Goal: Information Seeking & Learning: Learn about a topic

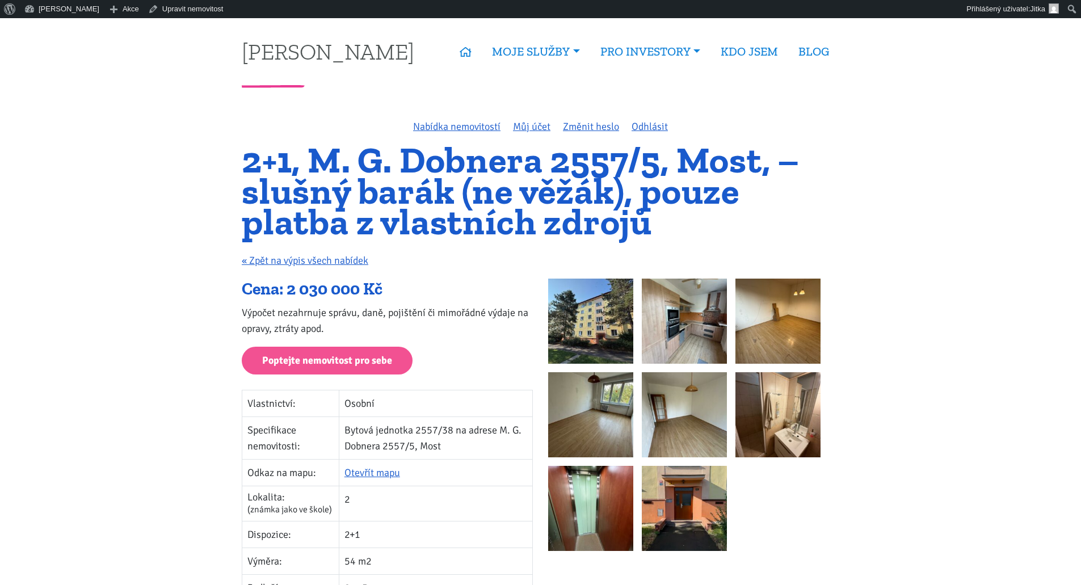
scroll to position [57, 0]
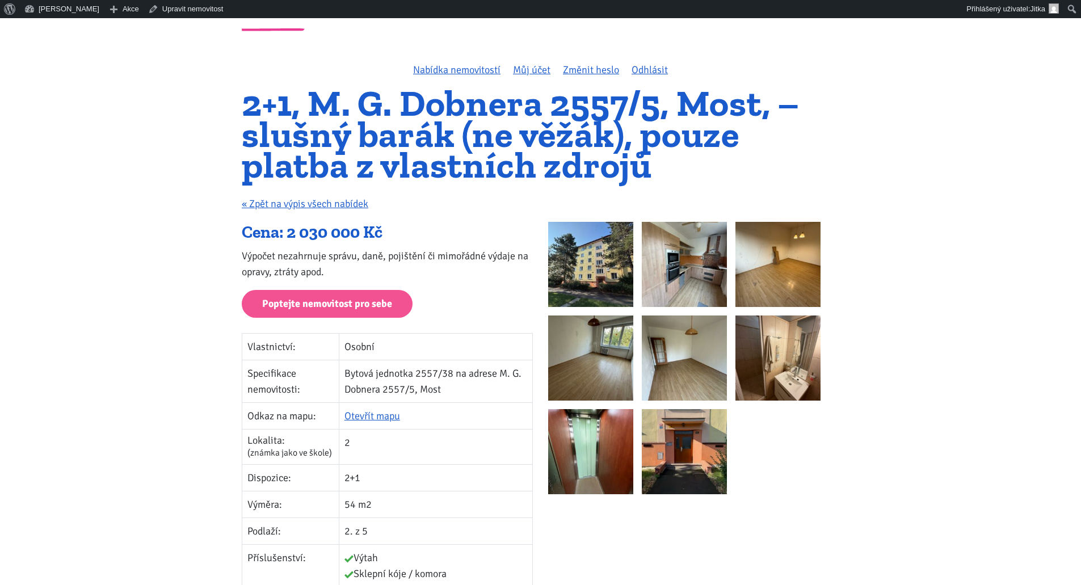
click at [579, 263] on img at bounding box center [590, 264] width 85 height 85
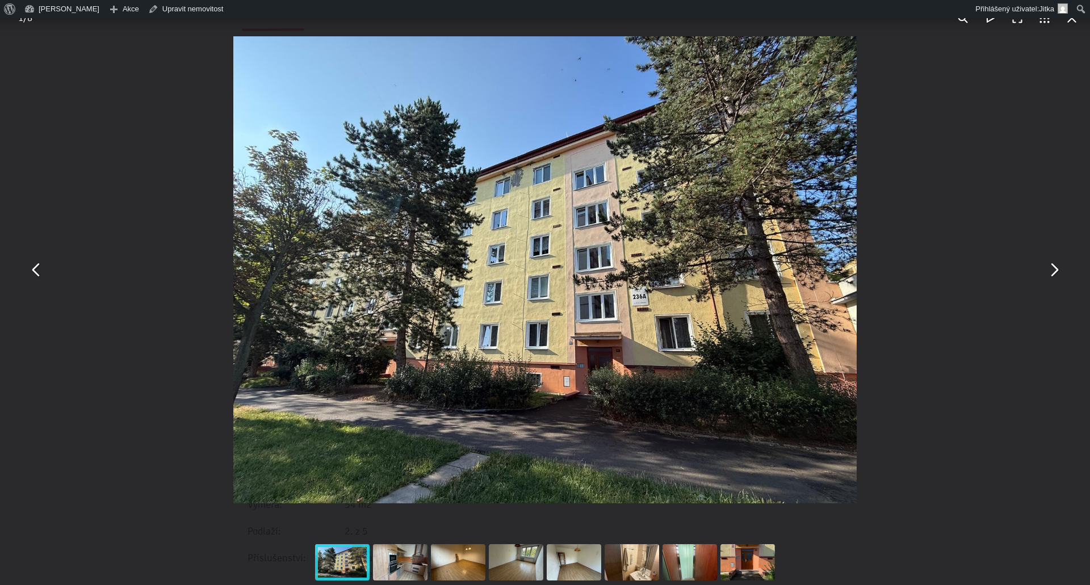
click at [1051, 267] on button "You can close this modal content with the ESC key" at bounding box center [1053, 269] width 27 height 27
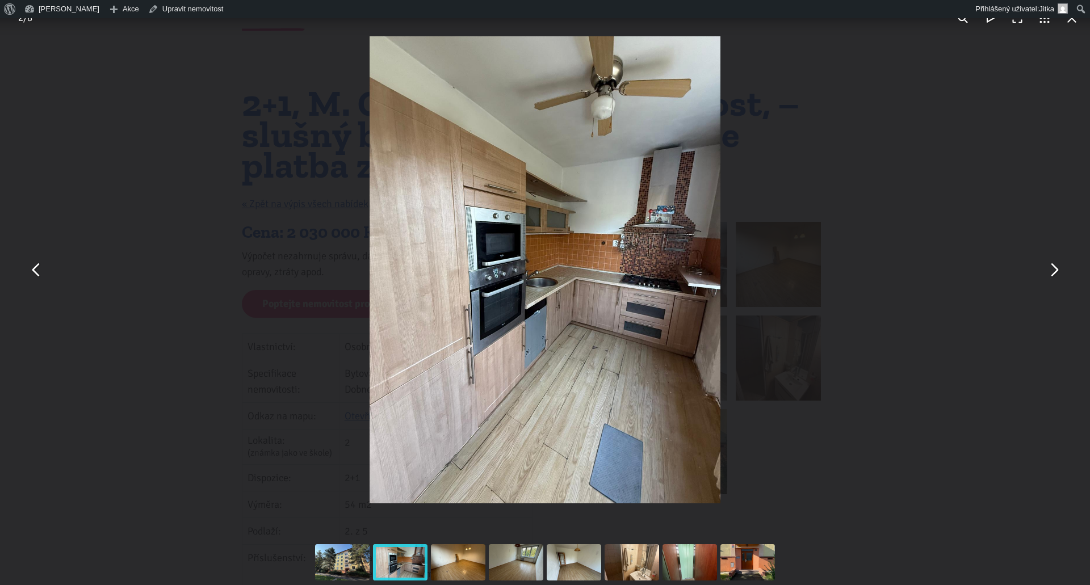
click at [1051, 267] on button "You can close this modal content with the ESC key" at bounding box center [1053, 269] width 27 height 27
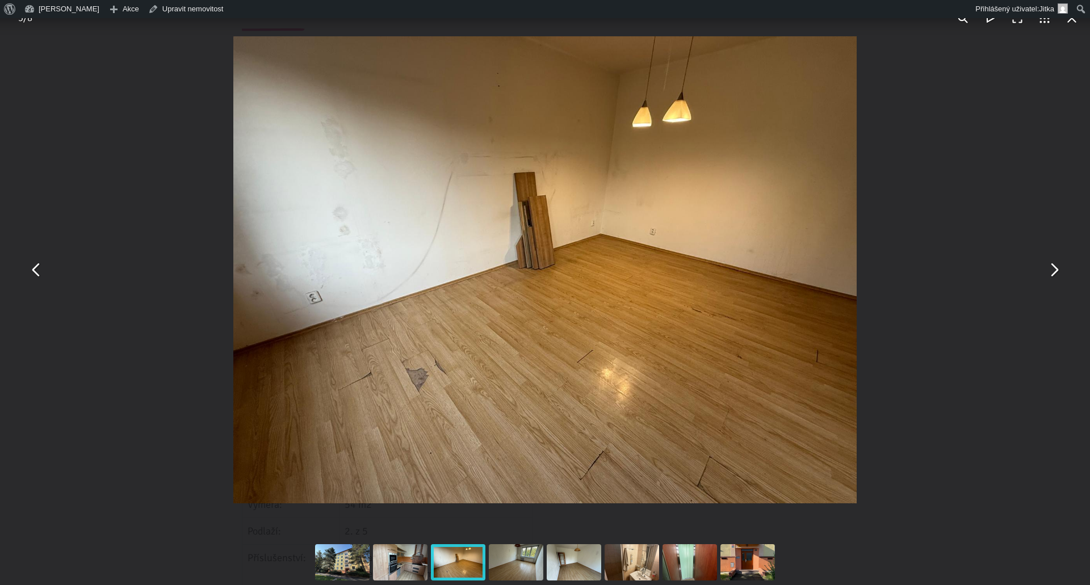
click at [1051, 271] on button "You can close this modal content with the ESC key" at bounding box center [1053, 269] width 27 height 27
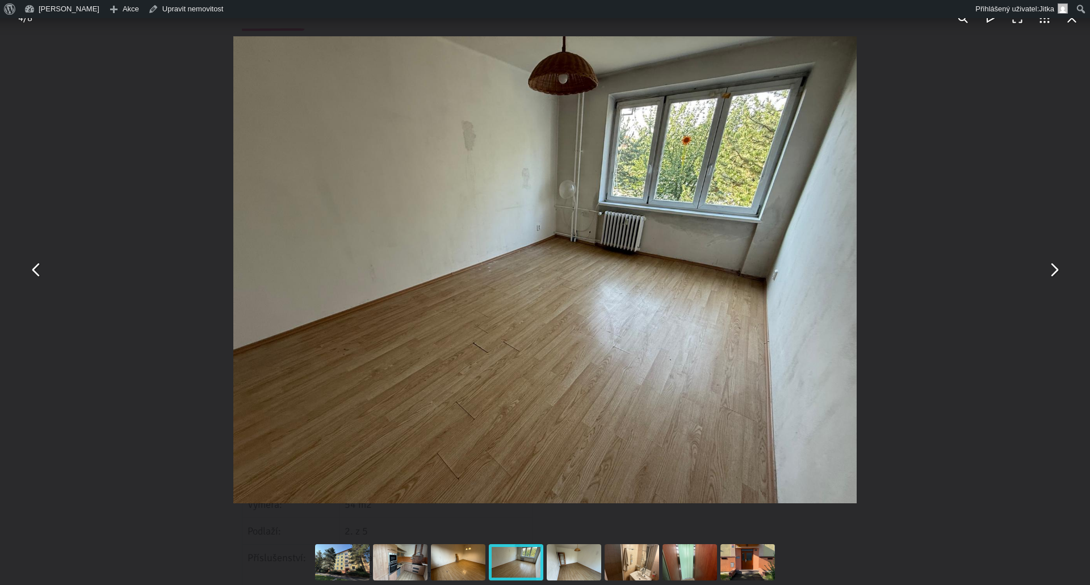
click at [1051, 271] on button "You can close this modal content with the ESC key" at bounding box center [1053, 269] width 27 height 27
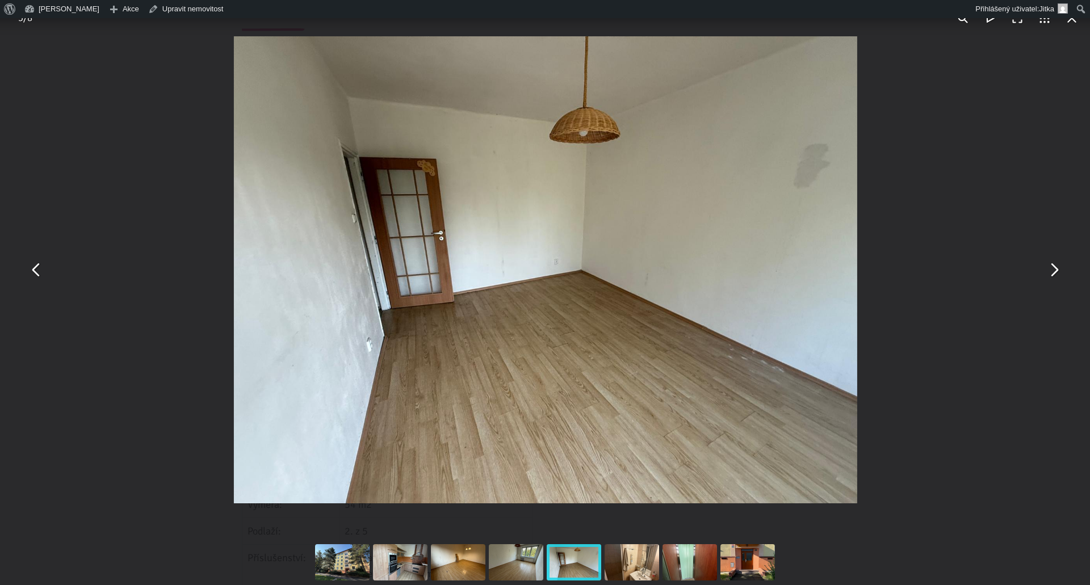
click at [1051, 271] on button "You can close this modal content with the ESC key" at bounding box center [1053, 269] width 27 height 27
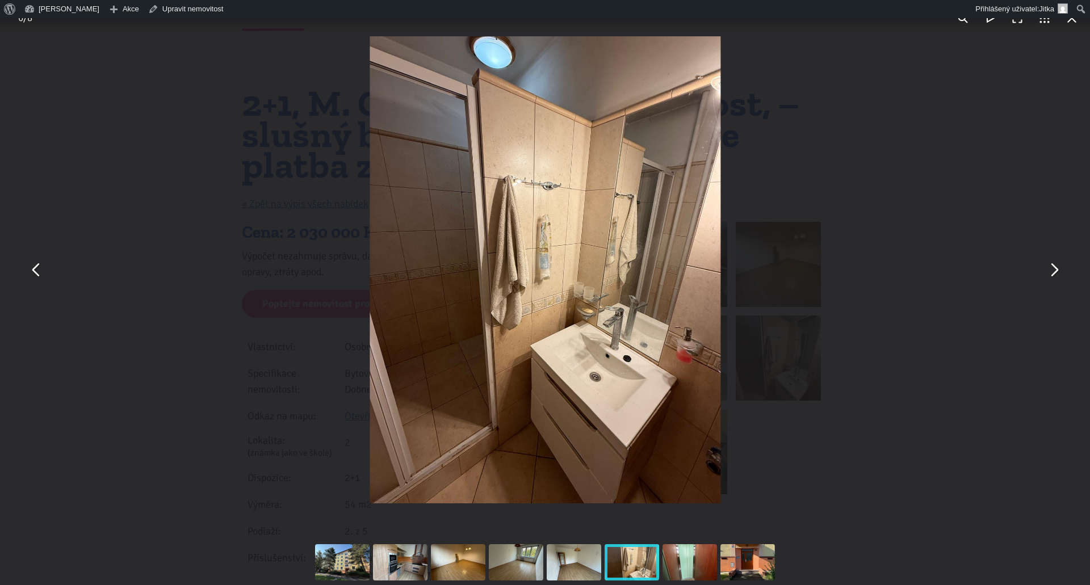
click at [1051, 271] on button "You can close this modal content with the ESC key" at bounding box center [1053, 269] width 27 height 27
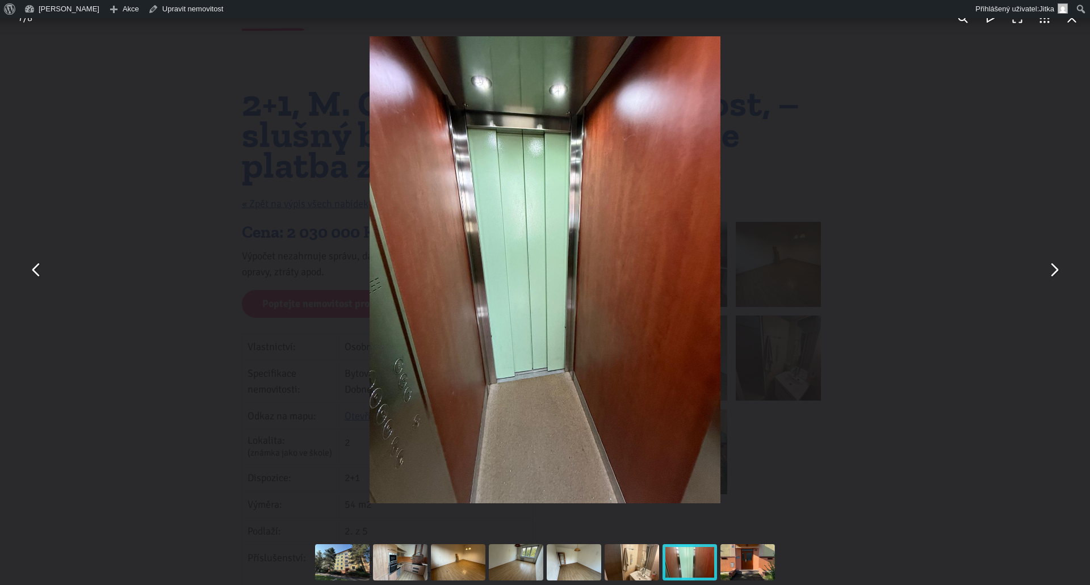
click at [1052, 269] on button "You can close this modal content with the ESC key" at bounding box center [1053, 269] width 27 height 27
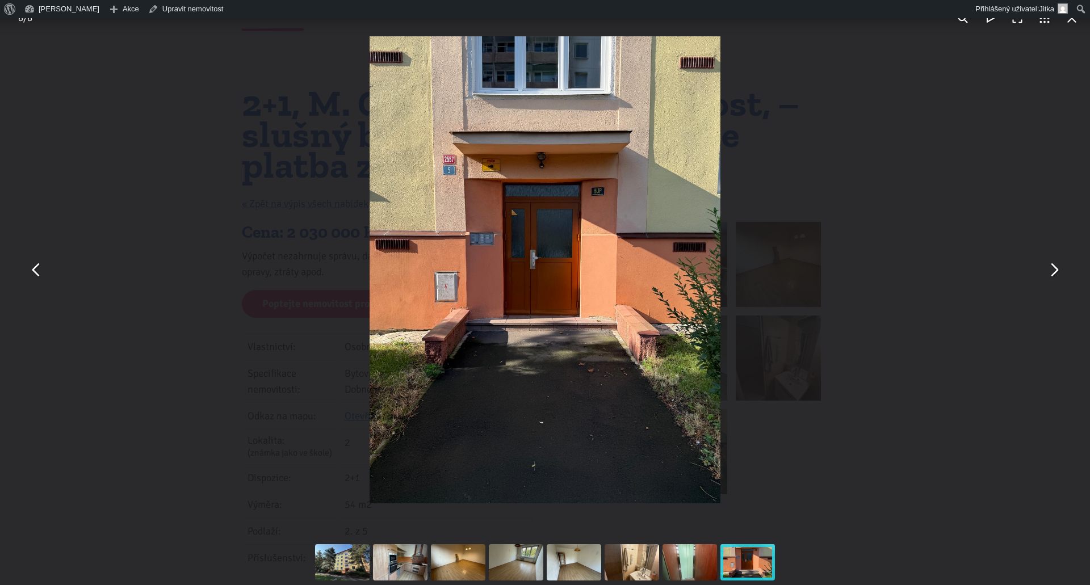
click at [1055, 270] on button "You can close this modal content with the ESC key" at bounding box center [1053, 269] width 27 height 27
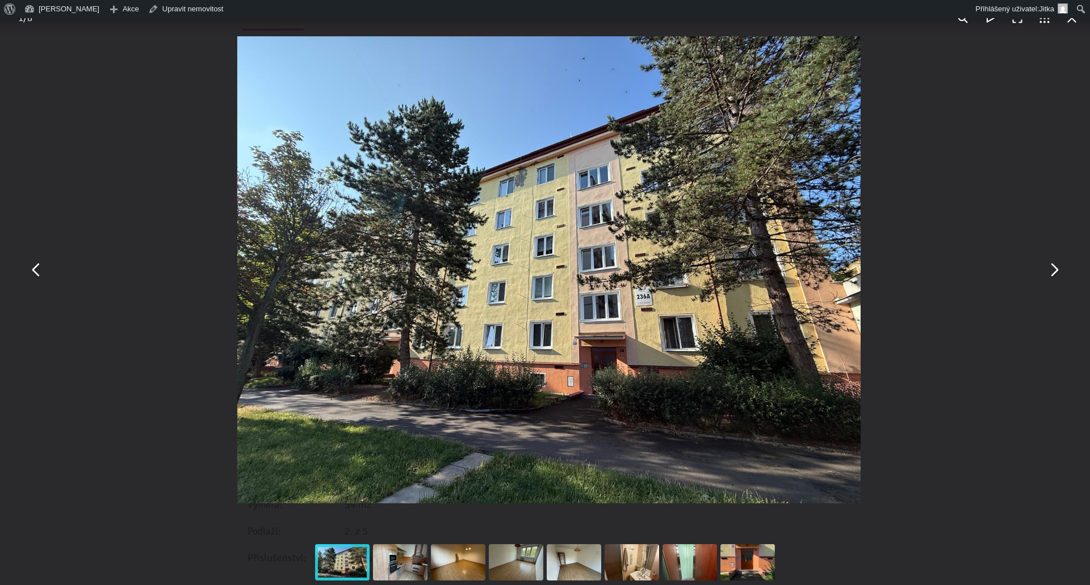
click at [1055, 270] on button "You can close this modal content with the ESC key" at bounding box center [1053, 269] width 27 height 27
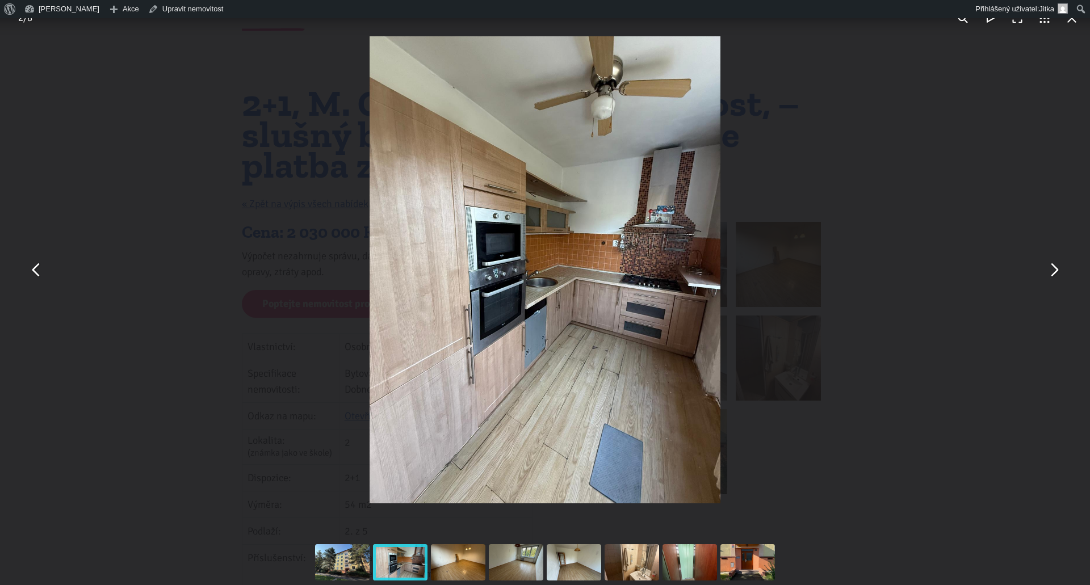
click at [1055, 270] on button "You can close this modal content with the ESC key" at bounding box center [1053, 269] width 27 height 27
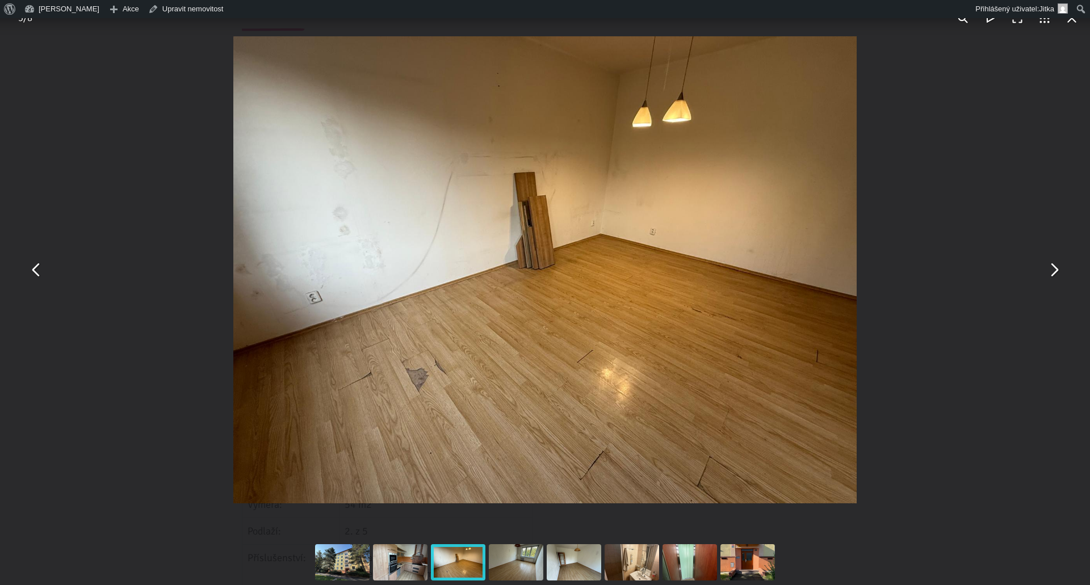
click at [1055, 270] on button "You can close this modal content with the ESC key" at bounding box center [1053, 269] width 27 height 27
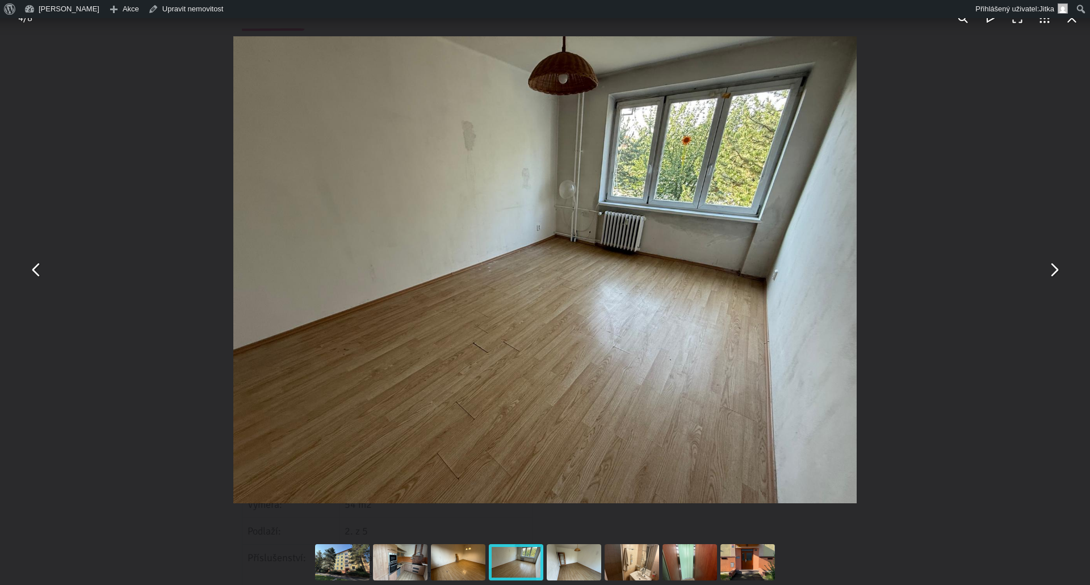
click at [1054, 269] on button "You can close this modal content with the ESC key" at bounding box center [1053, 269] width 27 height 27
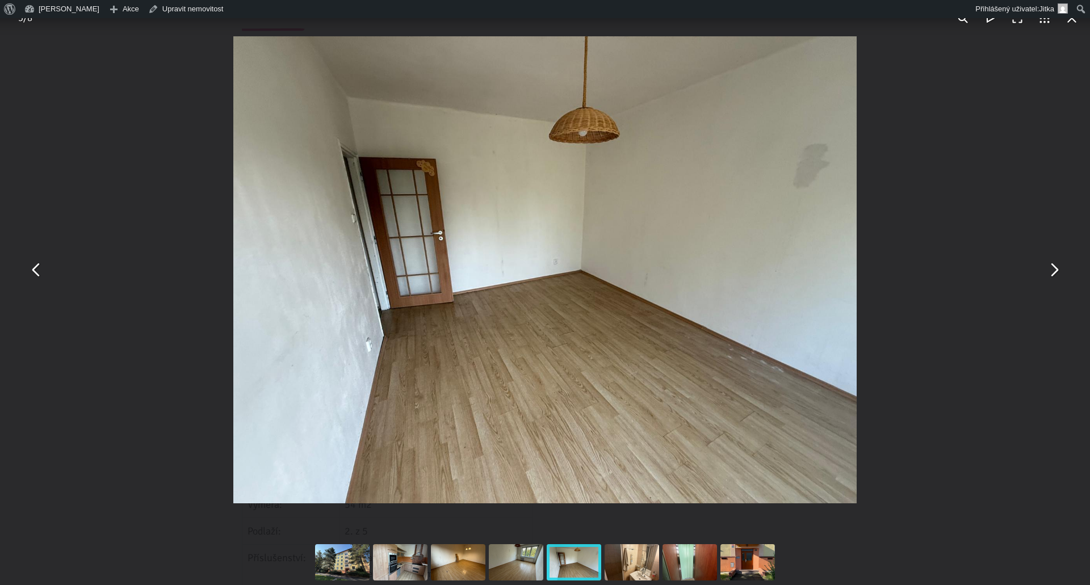
click at [1054, 270] on button "You can close this modal content with the ESC key" at bounding box center [1053, 269] width 27 height 27
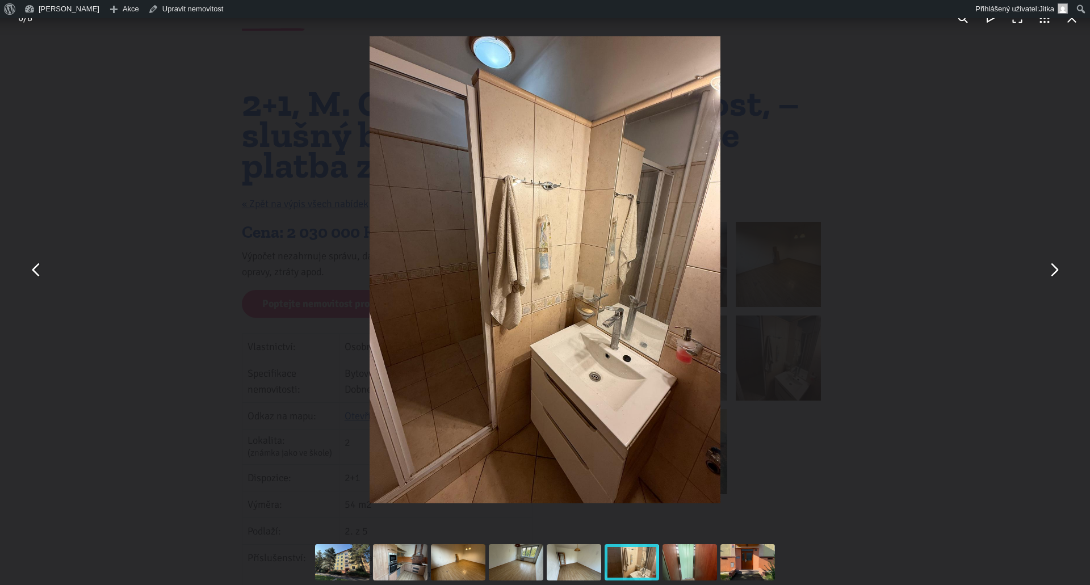
click at [1054, 270] on button "You can close this modal content with the ESC key" at bounding box center [1053, 269] width 27 height 27
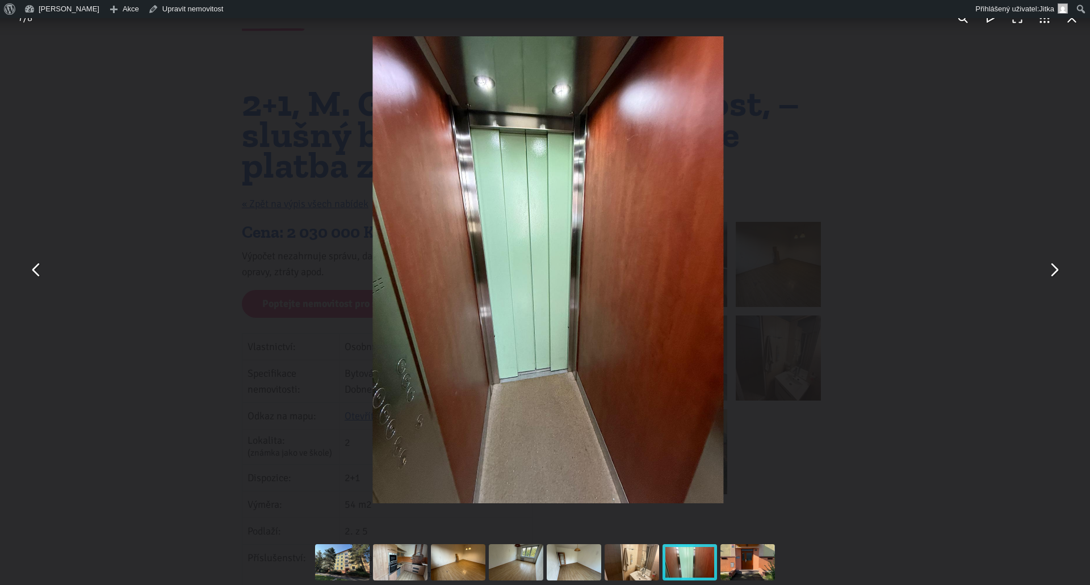
click at [1054, 270] on button "You can close this modal content with the ESC key" at bounding box center [1053, 269] width 27 height 27
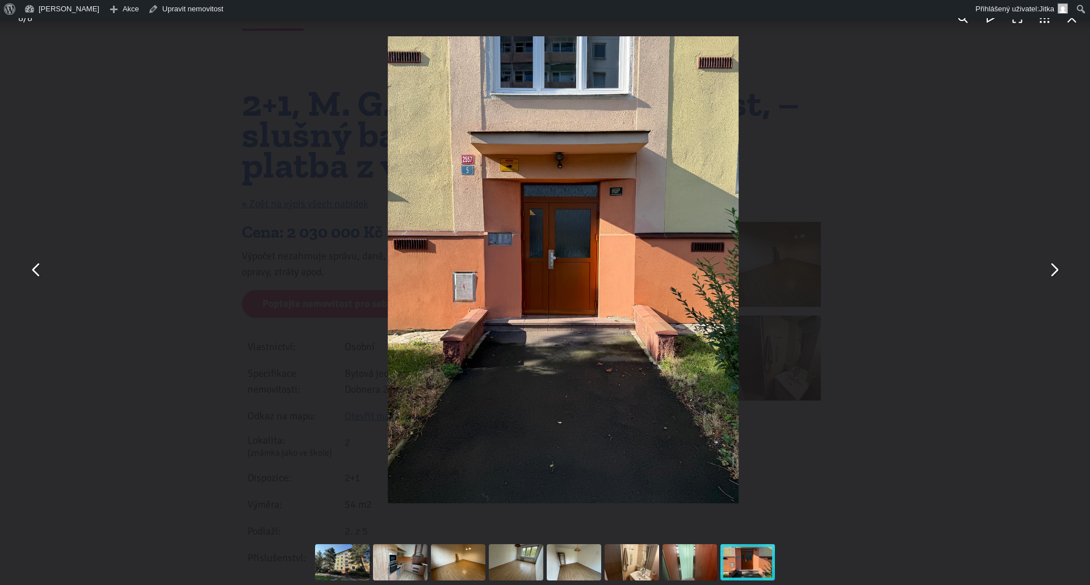
click at [1054, 270] on button "You can close this modal content with the ESC key" at bounding box center [1053, 269] width 27 height 27
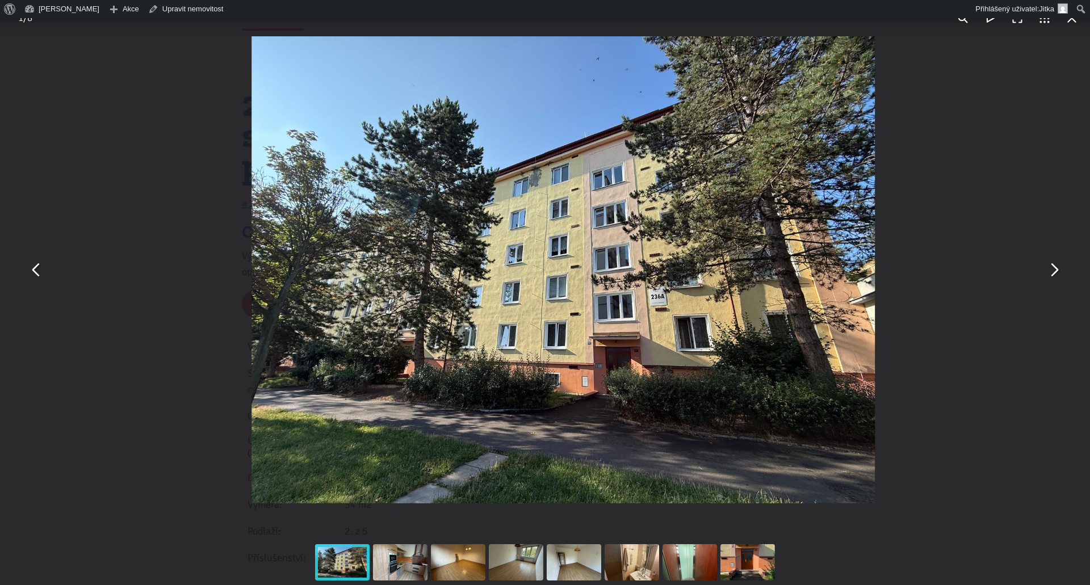
click at [1054, 270] on button "You can close this modal content with the ESC key" at bounding box center [1053, 269] width 27 height 27
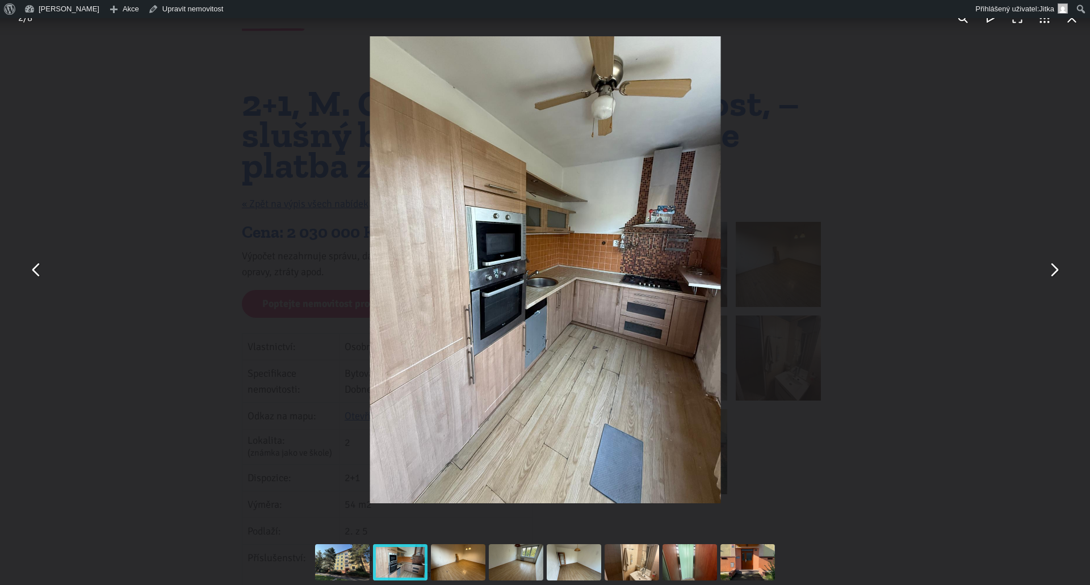
click at [1054, 270] on button "You can close this modal content with the ESC key" at bounding box center [1053, 269] width 27 height 27
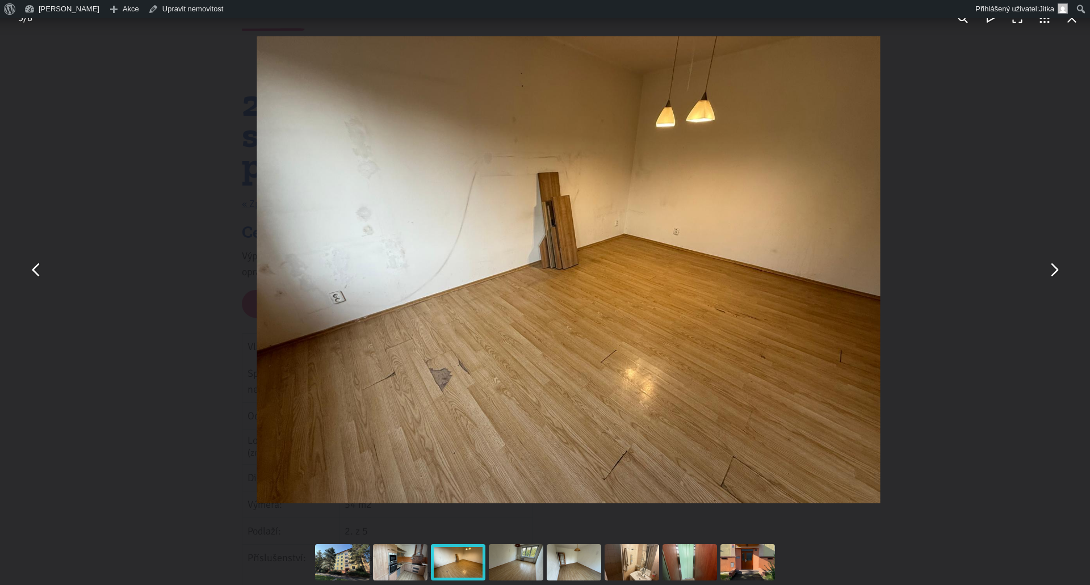
click at [1054, 270] on button "You can close this modal content with the ESC key" at bounding box center [1053, 269] width 27 height 27
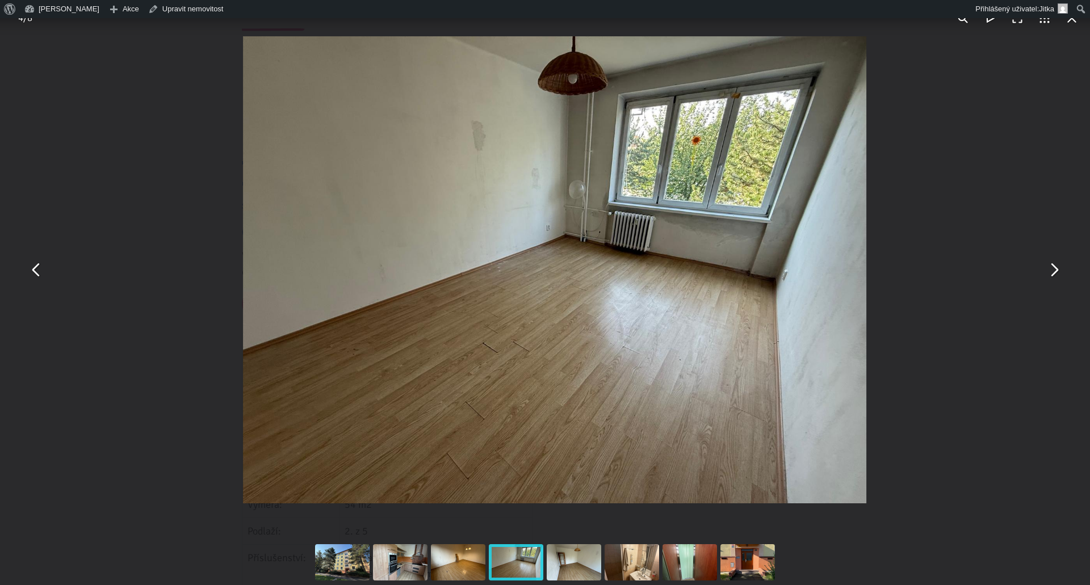
click at [1054, 270] on button "You can close this modal content with the ESC key" at bounding box center [1053, 269] width 27 height 27
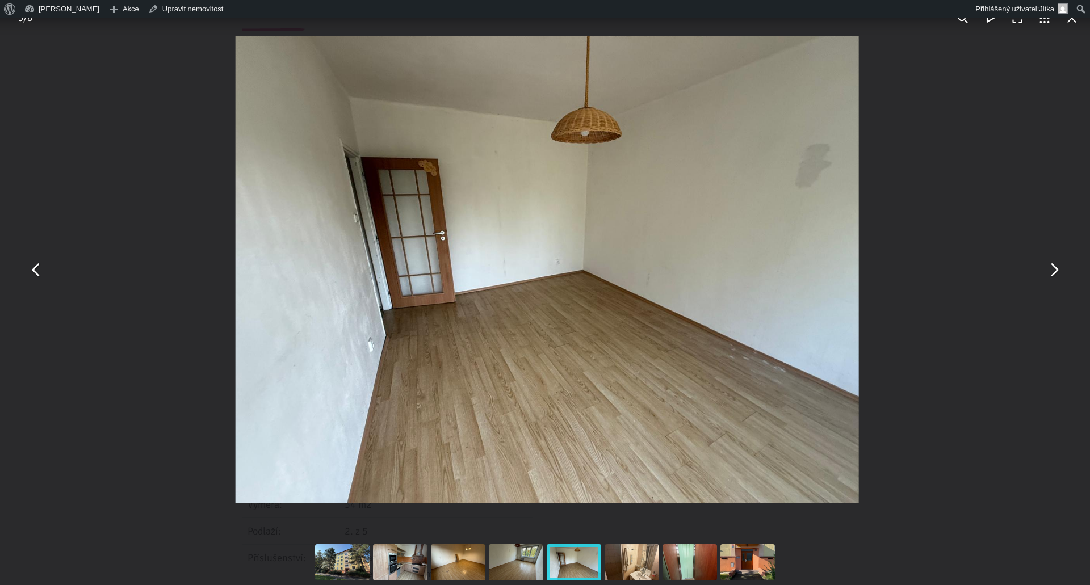
click at [1054, 270] on button "You can close this modal content with the ESC key" at bounding box center [1053, 269] width 27 height 27
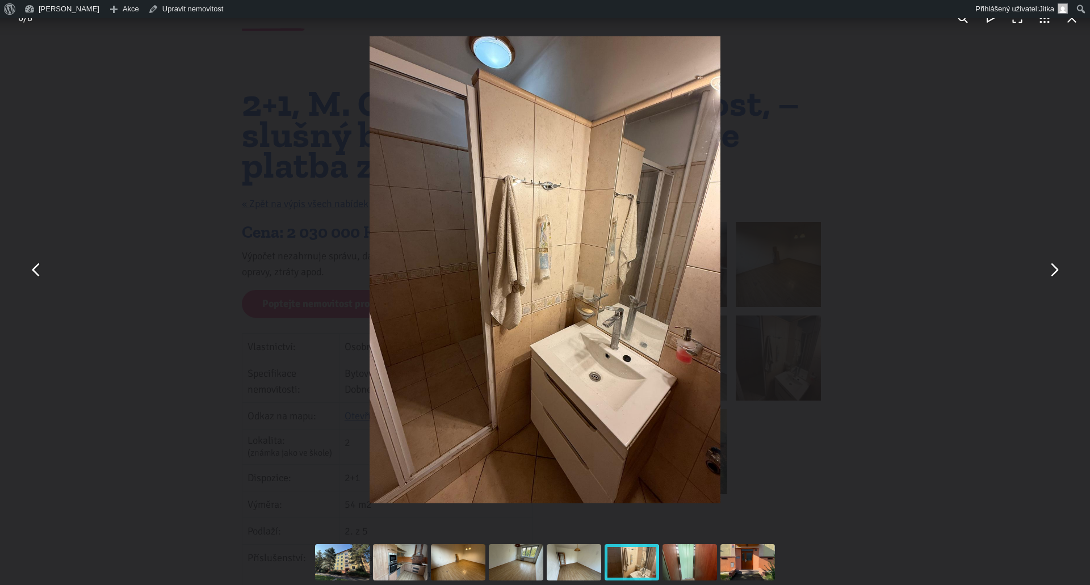
click at [776, 212] on div "You can close this modal content with the ESC key" at bounding box center [545, 270] width 1090 height 540
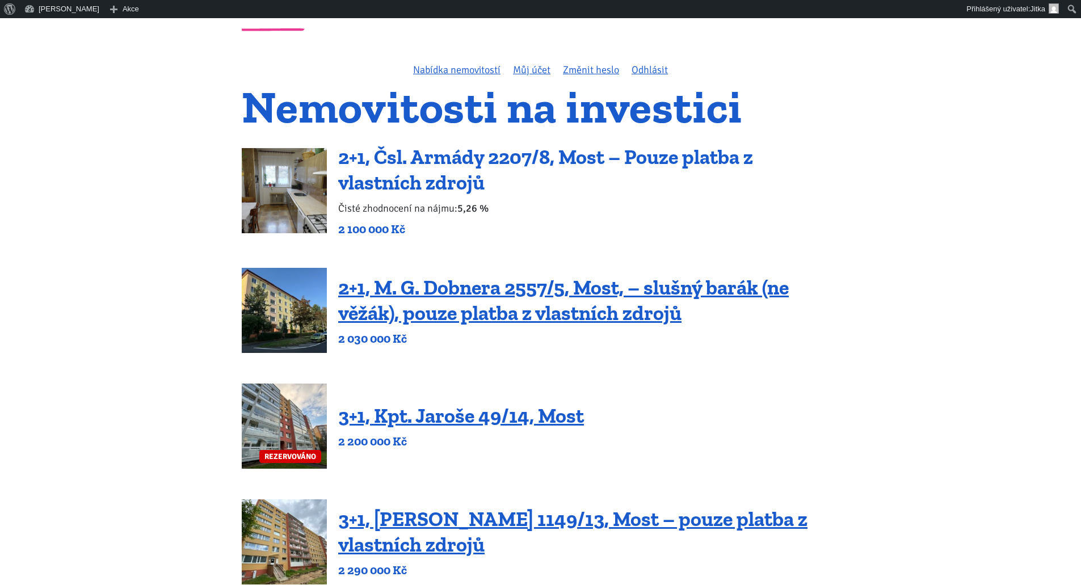
click at [516, 153] on link "2+1, Čsl. Armády 2207/8, Most – Pouze platba z vlastních zdrojů" at bounding box center [545, 170] width 415 height 50
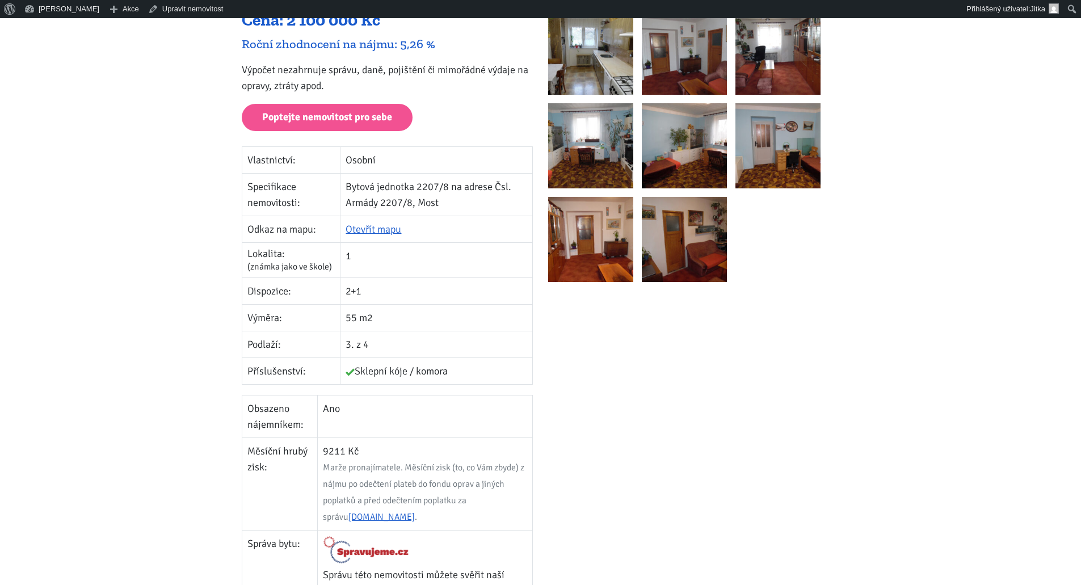
scroll to position [284, 0]
